Goal: Navigation & Orientation: Find specific page/section

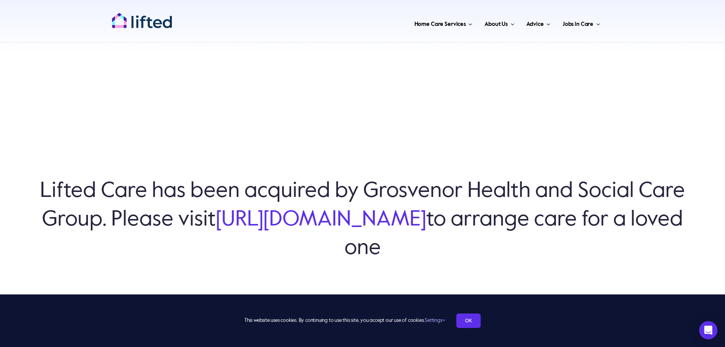
click at [426, 217] on link "[URL][DOMAIN_NAME]" at bounding box center [321, 219] width 211 height 21
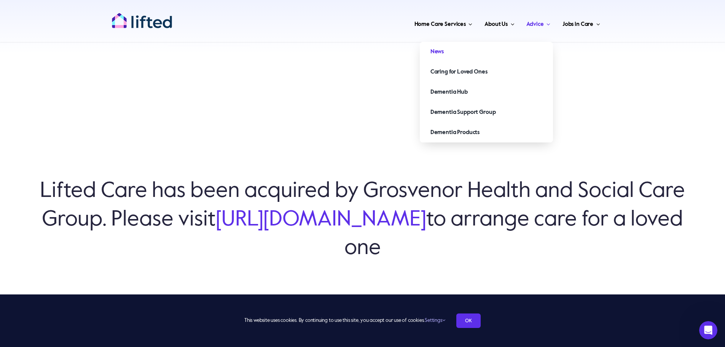
click at [506, 48] on link "News" at bounding box center [486, 52] width 133 height 20
